Goal: Check status: Check status

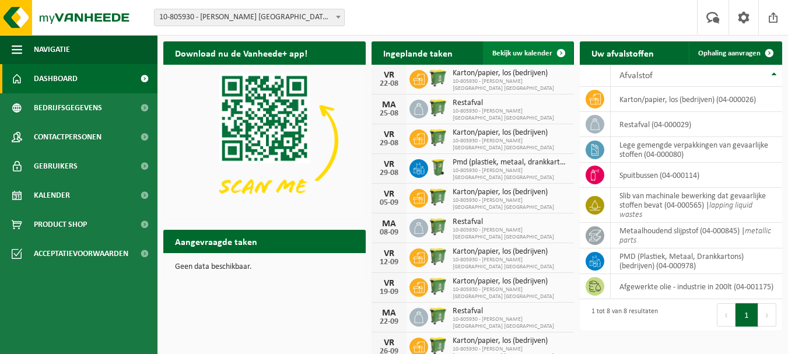
click at [542, 48] on link "Bekijk uw kalender" at bounding box center [528, 52] width 90 height 23
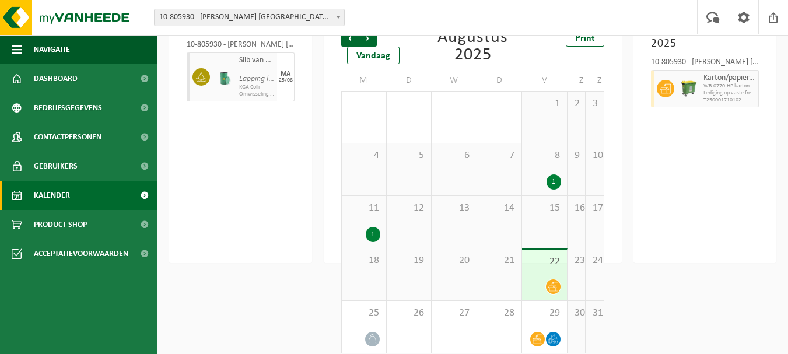
scroll to position [96, 0]
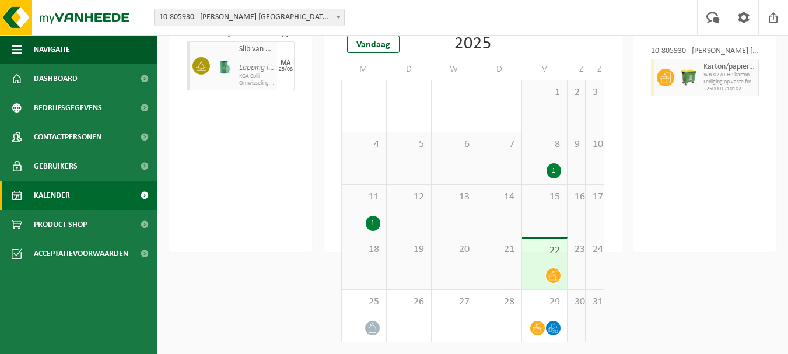
click at [553, 171] on div "1" at bounding box center [553, 170] width 15 height 15
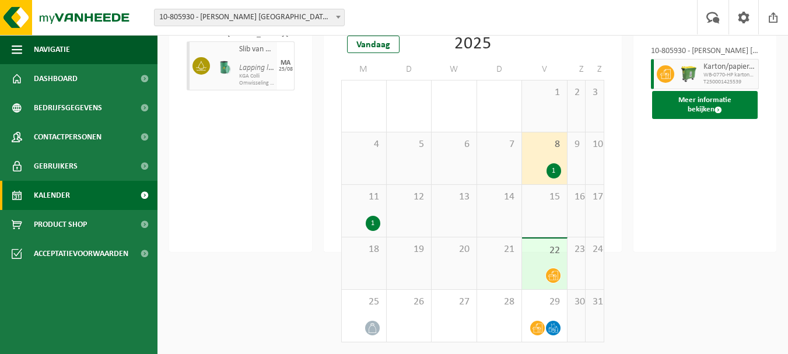
click at [739, 109] on button "Meer informatie bekijken" at bounding box center [705, 105] width 106 height 28
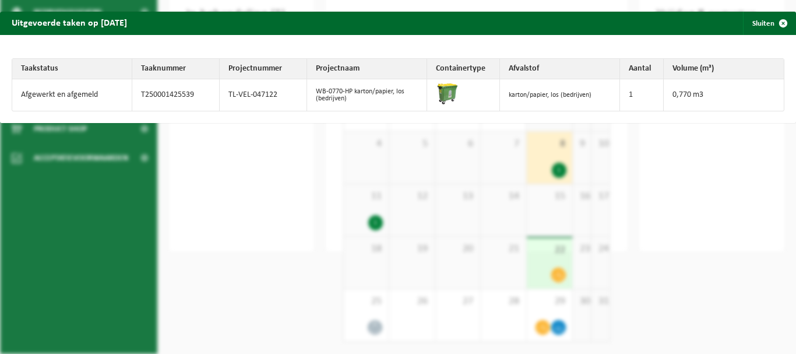
click at [739, 100] on td "0,770 m3" at bounding box center [724, 94] width 120 height 31
click at [696, 139] on div "Uitgevoerde taken op [DATE] Sluiten Taakstatus Taaknummer Projectnummer Project…" at bounding box center [398, 177] width 796 height 354
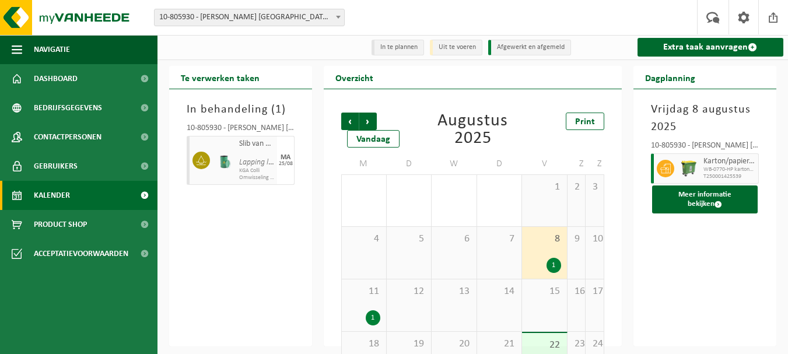
scroll to position [0, 0]
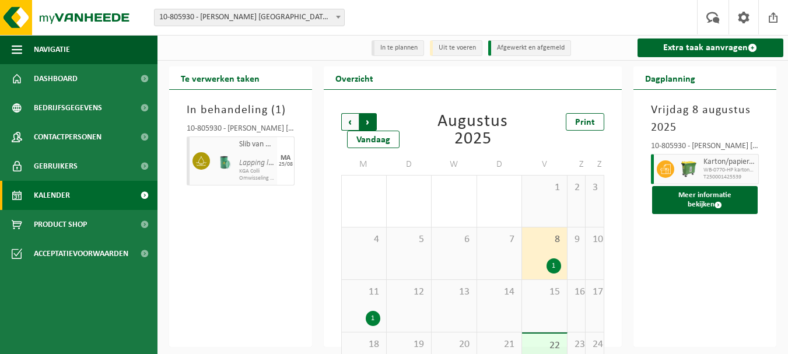
click at [348, 121] on span "Vorige" at bounding box center [349, 121] width 17 height 17
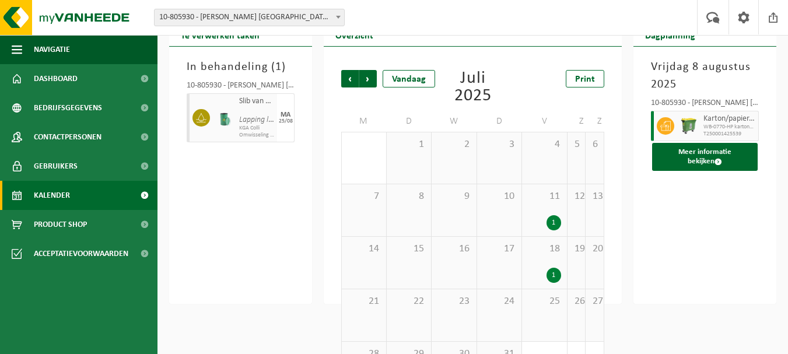
scroll to position [96, 0]
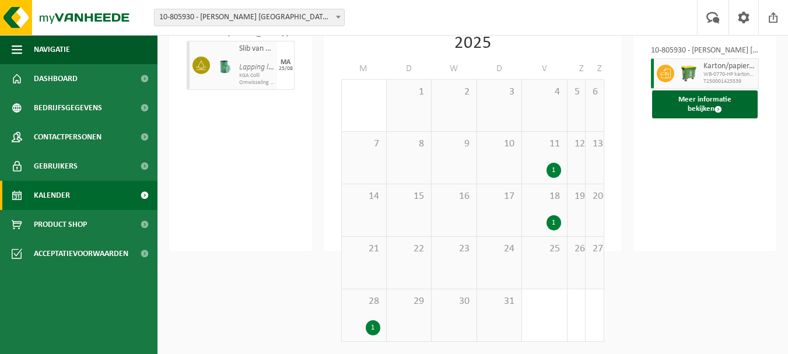
click at [549, 268] on div "25" at bounding box center [544, 263] width 44 height 52
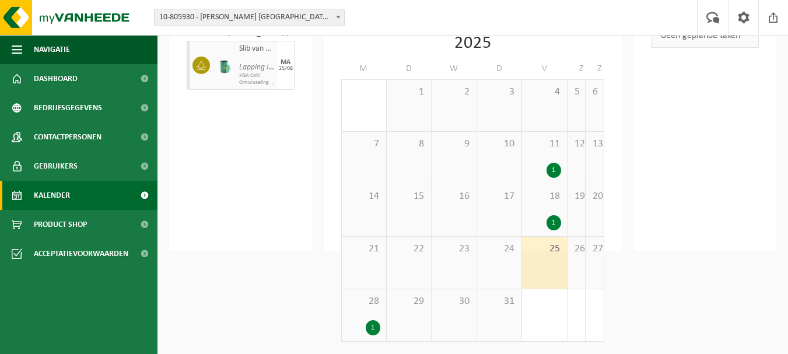
click at [360, 321] on div "1" at bounding box center [364, 327] width 32 height 15
